Goal: Use online tool/utility: Utilize a website feature to perform a specific function

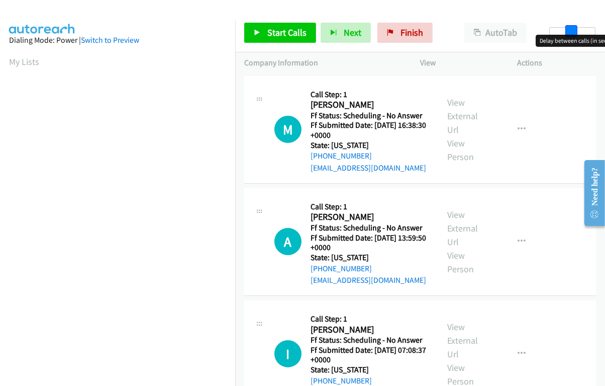
drag, startPoint x: 558, startPoint y: 34, endPoint x: 568, endPoint y: 36, distance: 9.9
click at [568, 36] on body "Start Calls Pause Next Finish Paused AutoTab AutoTab 14 Company Information Inf…" at bounding box center [302, 24] width 605 height 48
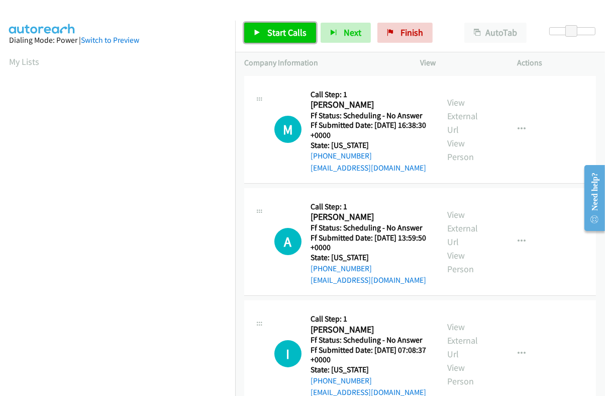
click at [284, 38] on span "Start Calls" at bounding box center [287, 33] width 39 height 12
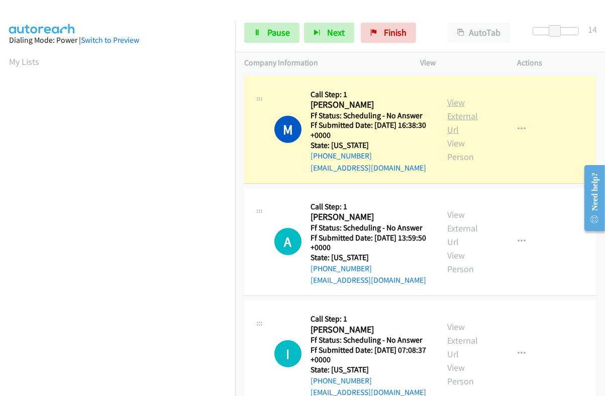
click at [448, 106] on link "View External Url" at bounding box center [463, 116] width 31 height 39
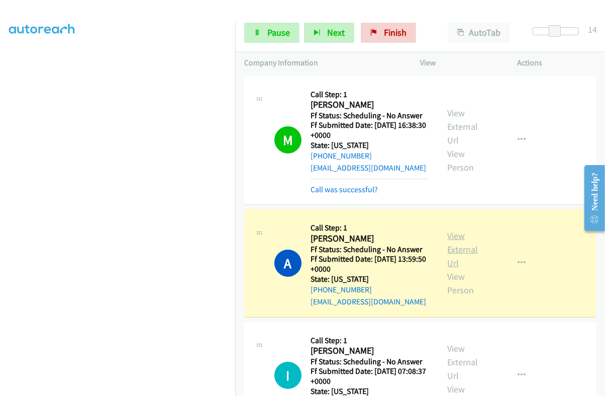
click at [451, 247] on link "View External Url" at bounding box center [463, 249] width 31 height 39
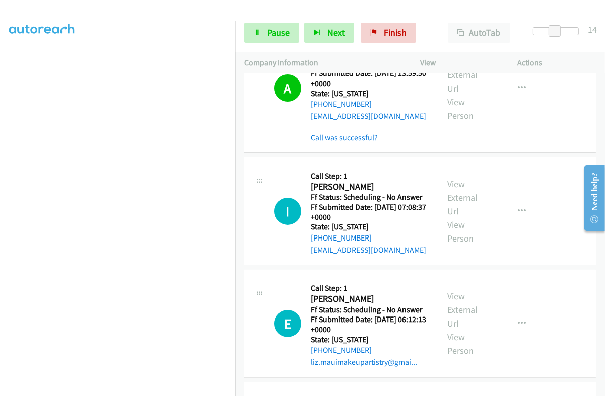
scroll to position [189, 0]
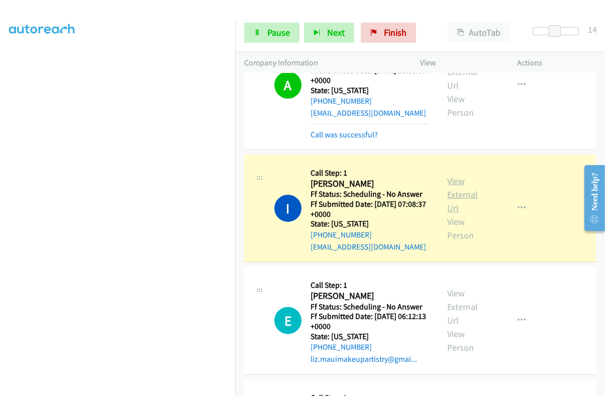
click at [453, 194] on link "View External Url" at bounding box center [463, 194] width 31 height 39
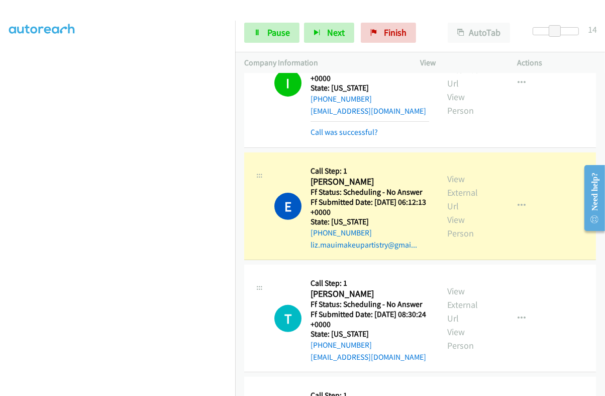
scroll to position [0, 0]
click at [449, 187] on link "View External Url" at bounding box center [463, 192] width 31 height 39
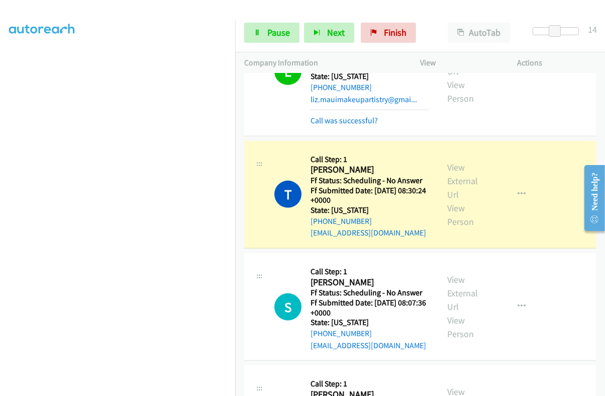
scroll to position [450, 0]
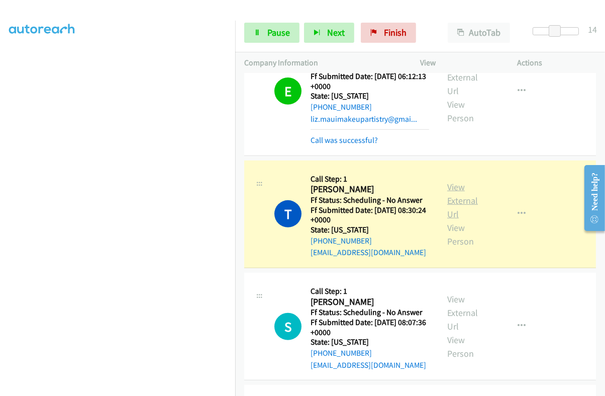
click at [455, 186] on link "View External Url" at bounding box center [463, 200] width 31 height 39
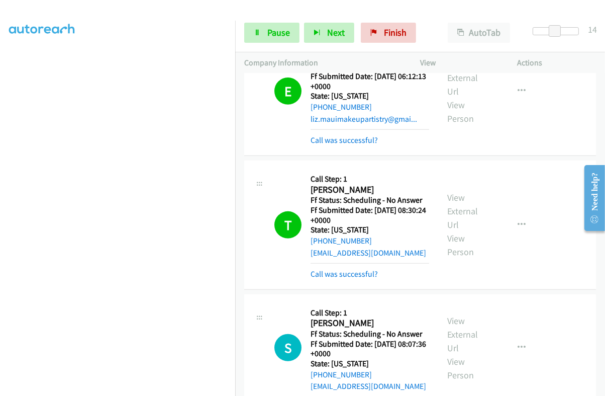
scroll to position [170, 0]
click at [277, 31] on span "Pause" at bounding box center [279, 33] width 23 height 12
